Goal: Check status: Check status

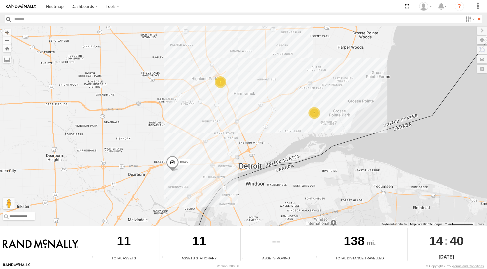
click at [315, 116] on div "2" at bounding box center [315, 113] width 12 height 12
